Goal: Task Accomplishment & Management: Manage account settings

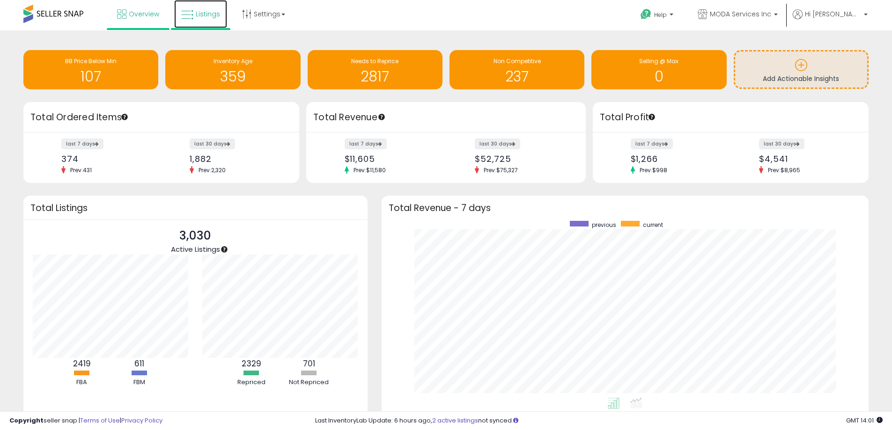
click at [191, 14] on icon at bounding box center [187, 15] width 12 height 12
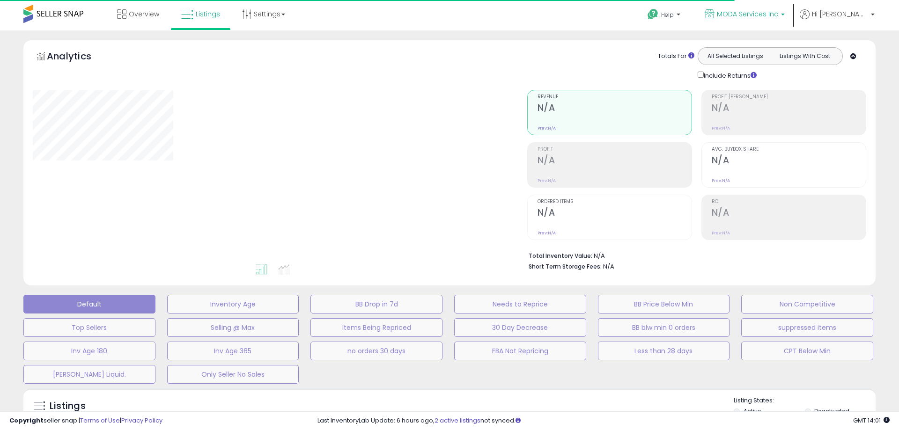
click at [761, 13] on span "MODA Services Inc" at bounding box center [747, 13] width 61 height 9
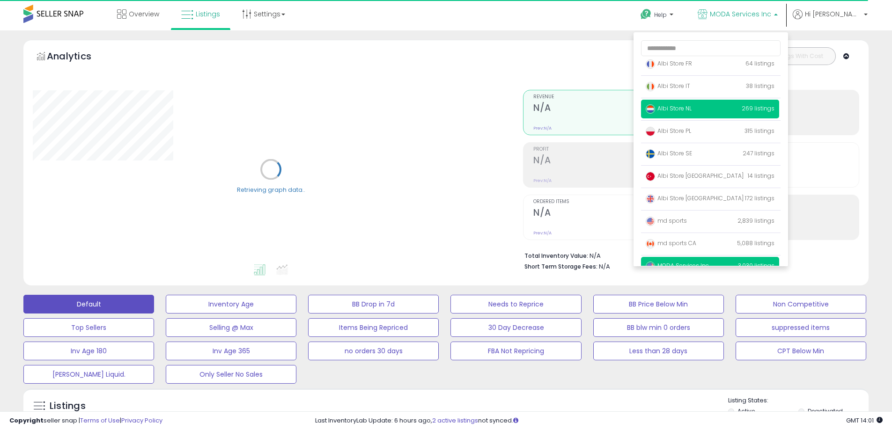
scroll to position [61, 0]
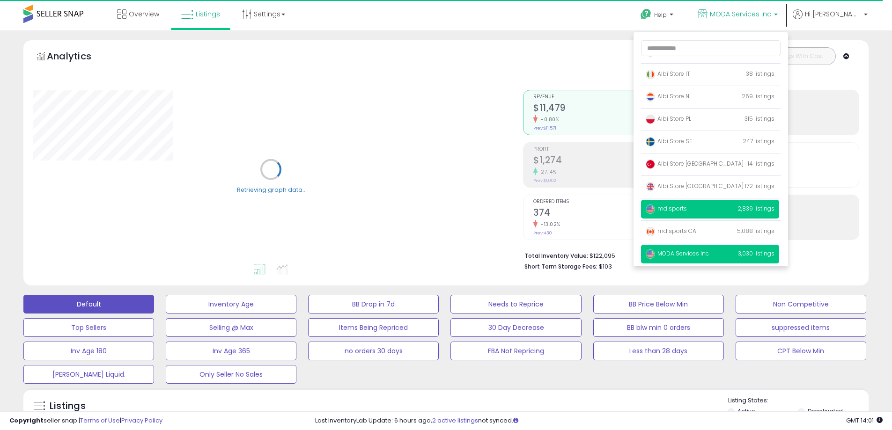
click at [708, 213] on p "md sports 2,839 listings" at bounding box center [710, 209] width 138 height 19
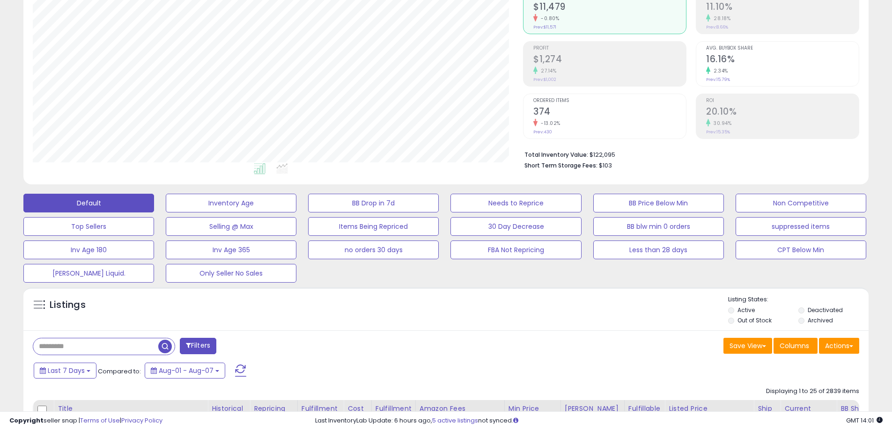
scroll to position [281, 0]
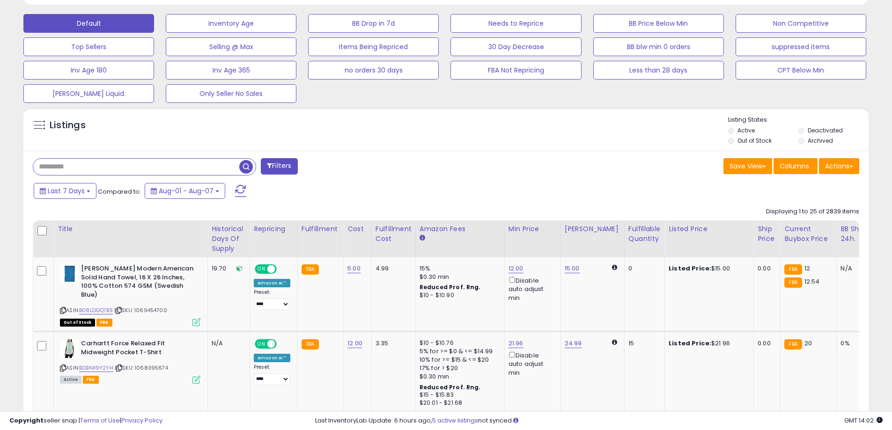
drag, startPoint x: 88, startPoint y: 170, endPoint x: 362, endPoint y: 183, distance: 274.7
click at [362, 183] on div "Last 7 Days Compared to: Aug-01 - Aug-07" at bounding box center [341, 192] width 620 height 21
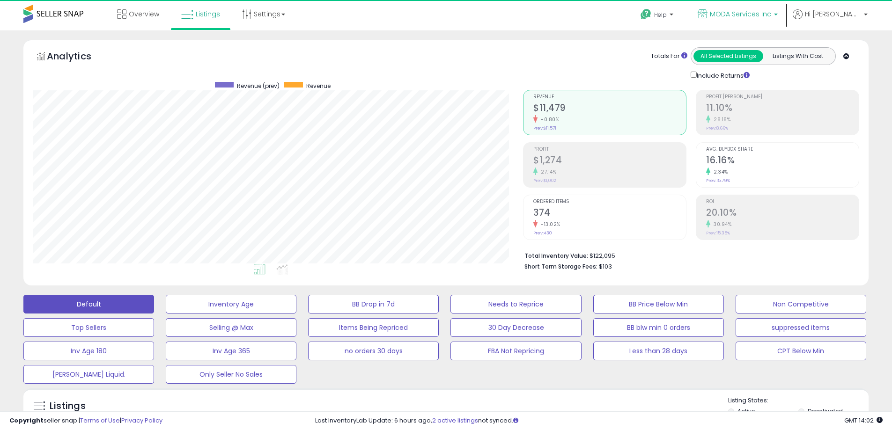
scroll to position [192, 490]
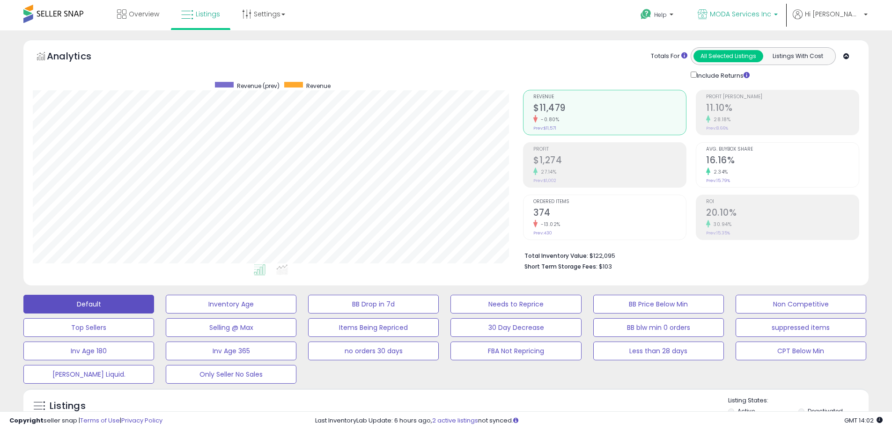
click at [748, 14] on span "MODA Services Inc" at bounding box center [740, 13] width 61 height 9
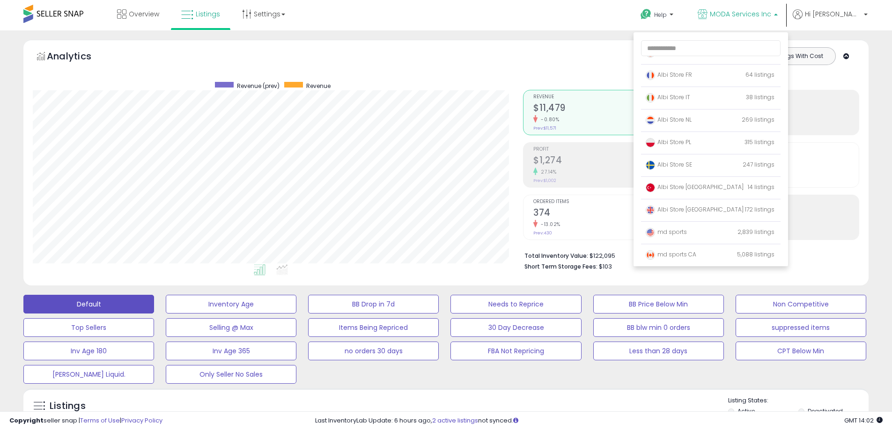
scroll to position [61, 0]
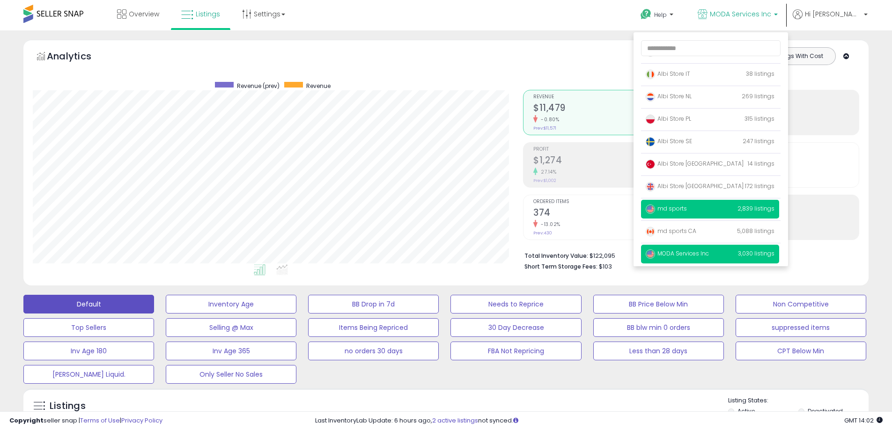
click at [716, 210] on p "md sports 2,839 listings" at bounding box center [710, 209] width 138 height 19
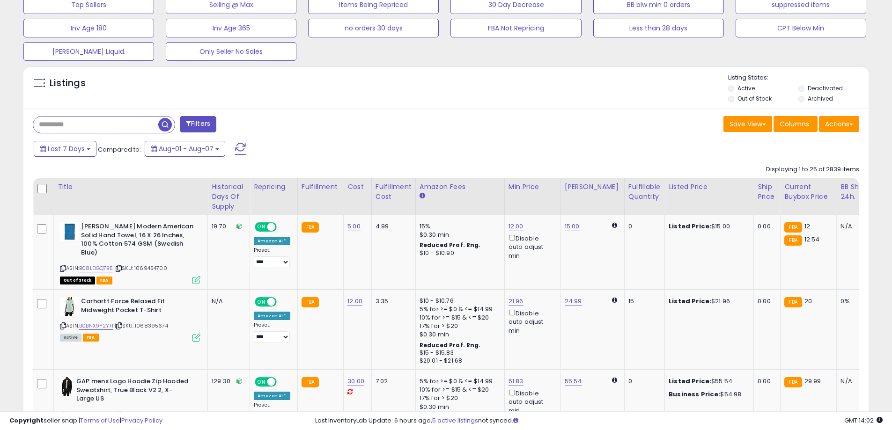
scroll to position [328, 0]
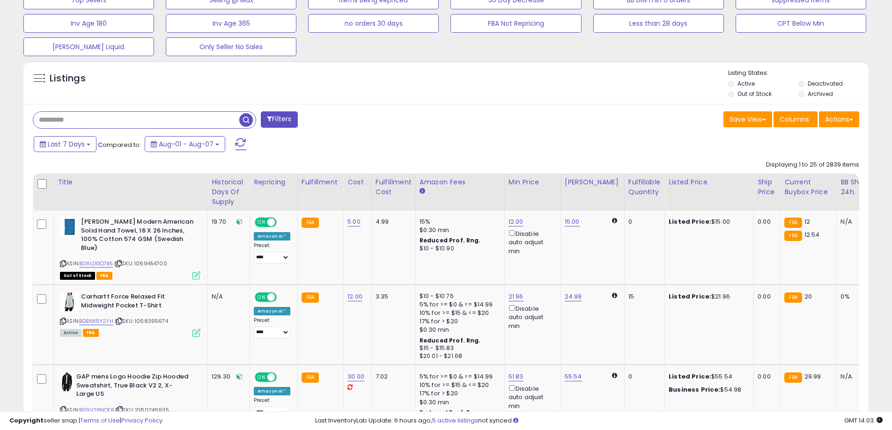
paste input "**********"
type input "**********"
click at [242, 121] on span "button" at bounding box center [246, 120] width 14 height 14
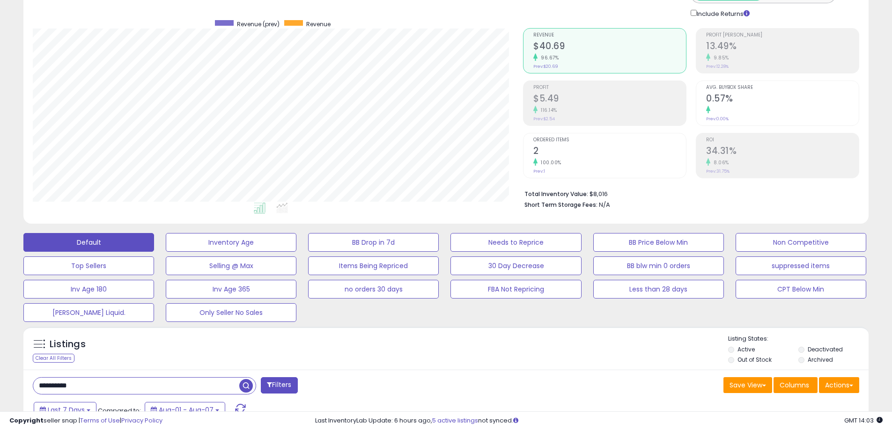
scroll to position [0, 0]
